Goal: Task Accomplishment & Management: Use online tool/utility

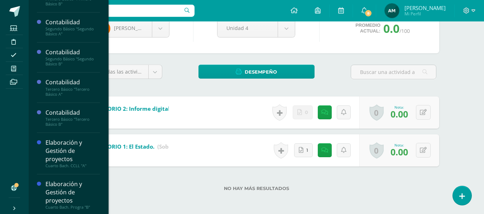
scroll to position [48, 0]
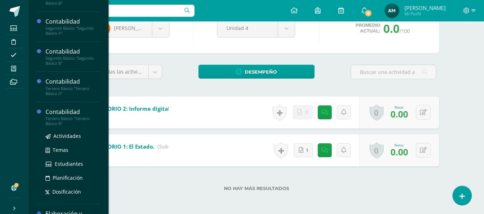
click at [66, 119] on div "Tercero Básico "Tercero Básico B"" at bounding box center [72, 121] width 54 height 10
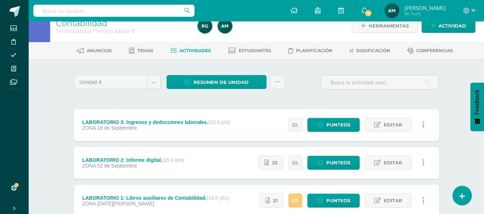
scroll to position [18, 0]
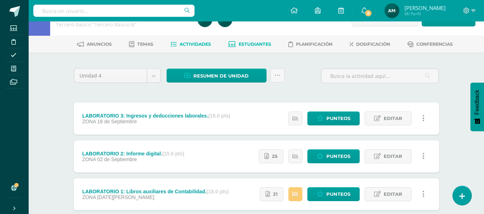
click at [261, 45] on span "Estudiantes" at bounding box center [254, 44] width 33 height 5
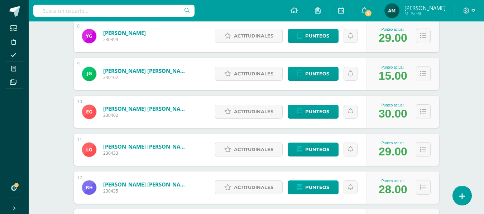
scroll to position [397, 0]
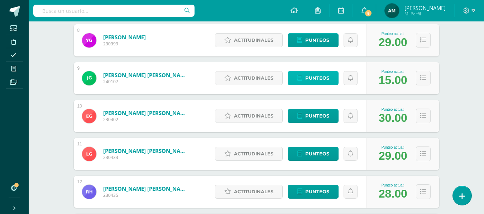
click at [320, 76] on span "Punteos" at bounding box center [317, 78] width 24 height 13
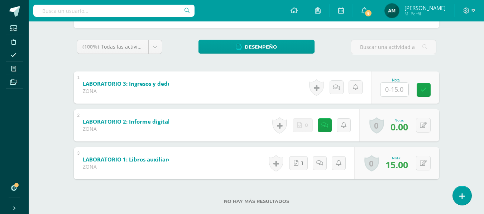
scroll to position [107, 0]
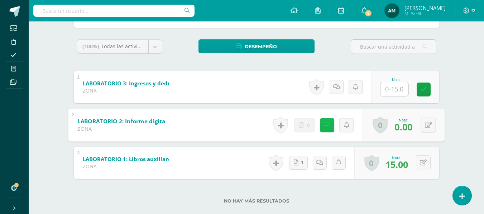
click at [325, 123] on icon at bounding box center [326, 125] width 7 height 6
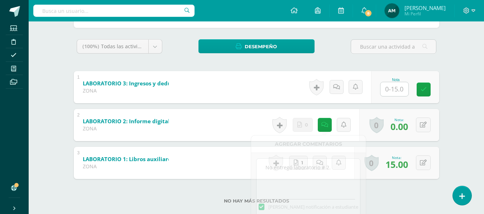
click at [471, 77] on div "Contabilidad Tercero Básico "Tercero Básico B" Herramientas Detalle de asistenc…" at bounding box center [256, 70] width 455 height 313
